Goal: Transaction & Acquisition: Book appointment/travel/reservation

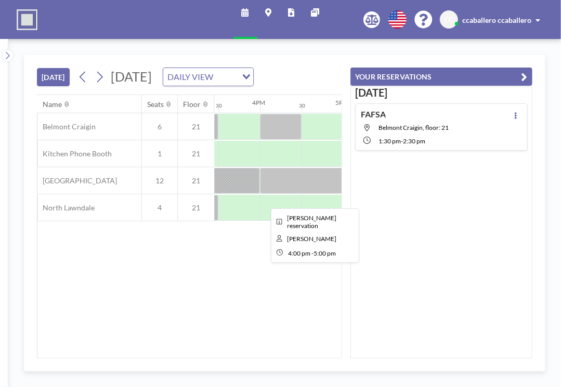
scroll to position [0, 1293]
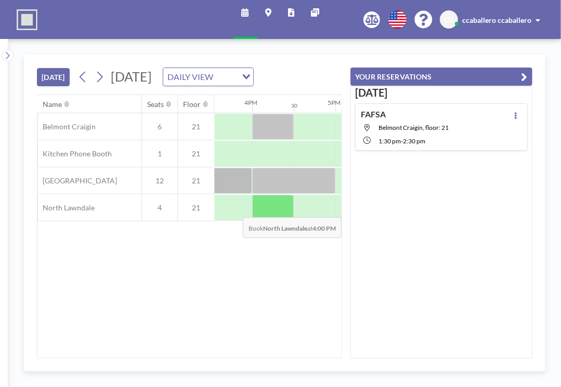
click at [280, 221] on div at bounding box center [273, 208] width 42 height 26
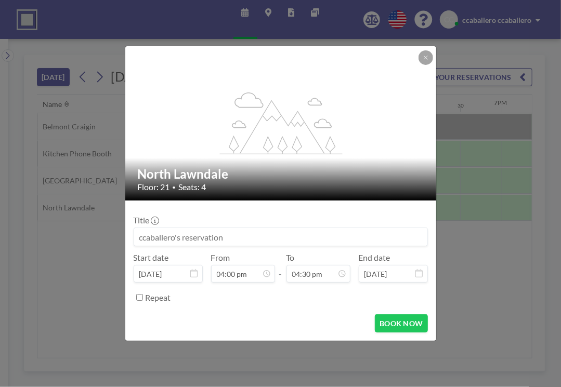
click at [171, 240] on input at bounding box center [280, 237] width 293 height 18
type input "c"
type input "fafsa"
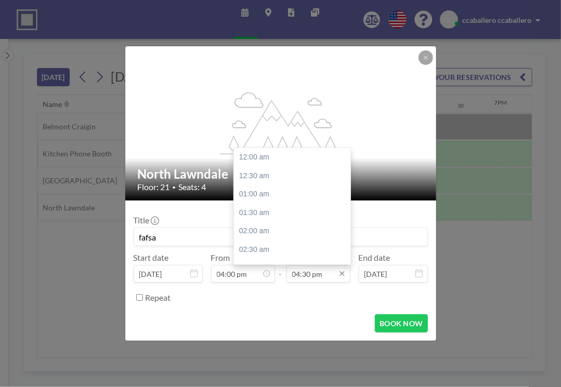
click at [321, 273] on input "04:30 pm" at bounding box center [318, 274] width 64 height 18
click at [263, 179] on div "05:00 pm" at bounding box center [295, 175] width 122 height 19
type input "05:00 pm"
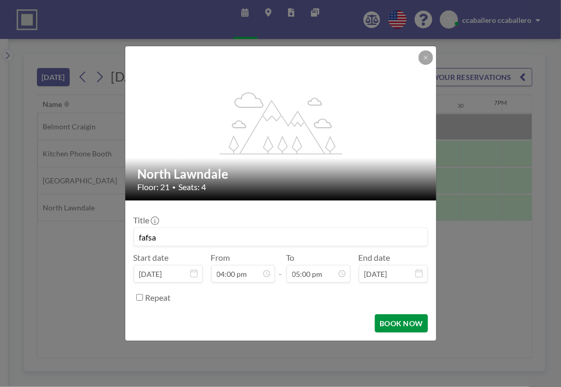
scroll to position [629, 0]
click at [397, 325] on button "BOOK NOW" at bounding box center [401, 324] width 53 height 18
